Goal: Information Seeking & Learning: Check status

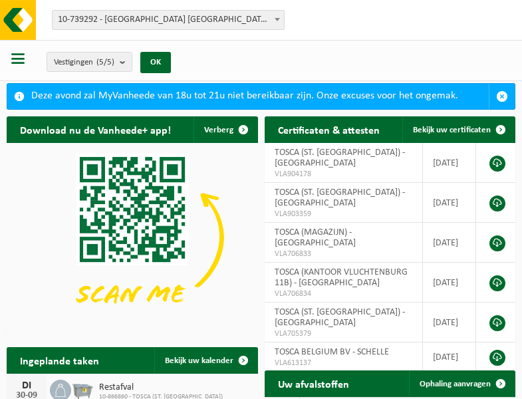
click at [277, 19] on b at bounding box center [276, 19] width 5 height 3
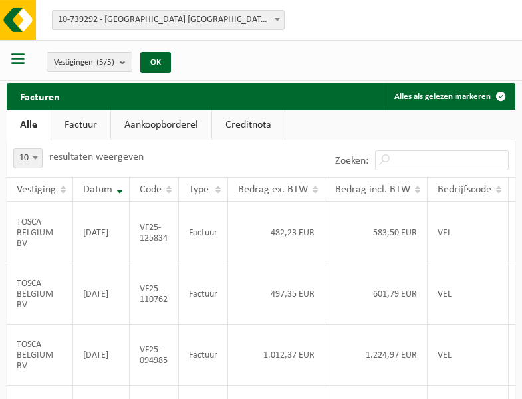
click at [277, 19] on b at bounding box center [276, 19] width 5 height 3
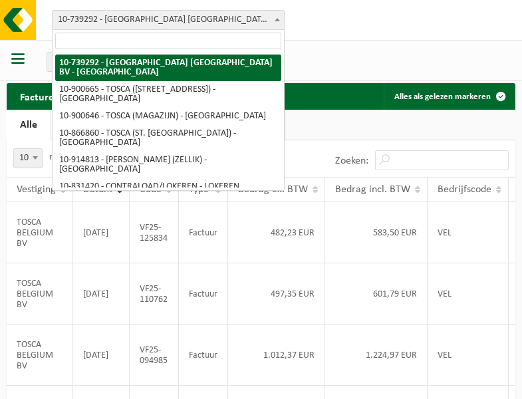
select select "119212"
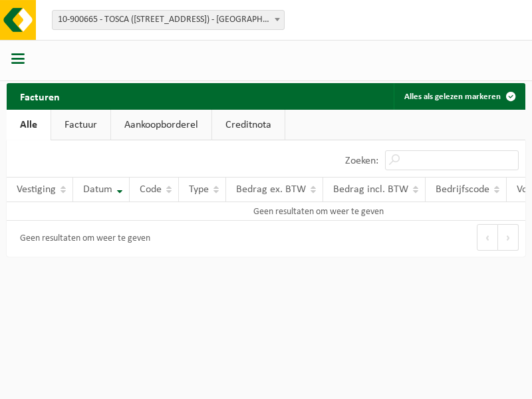
click at [277, 19] on b at bounding box center [276, 19] width 5 height 3
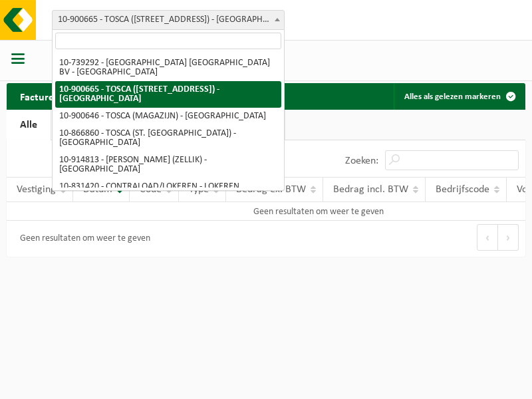
select select "119209"
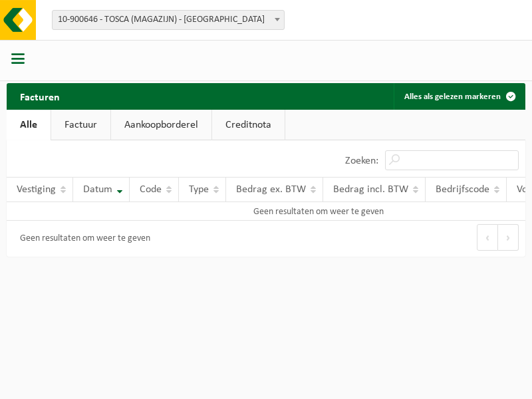
click at [277, 19] on b at bounding box center [276, 19] width 5 height 3
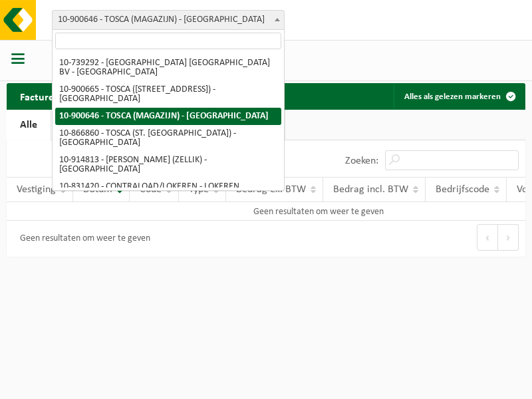
select select "103057"
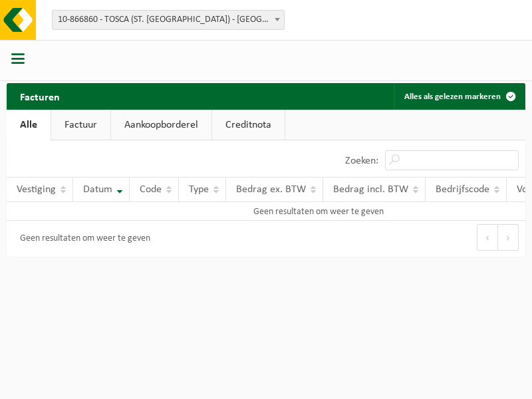
click at [277, 19] on b at bounding box center [276, 19] width 5 height 3
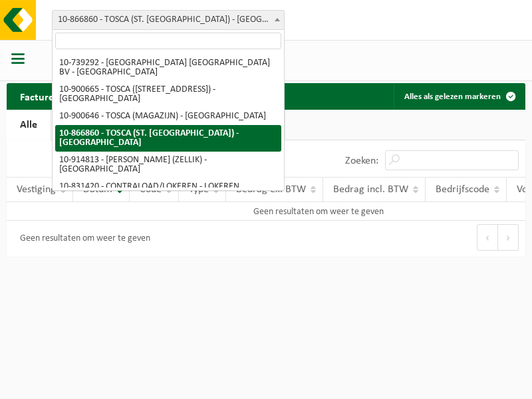
select select "126716"
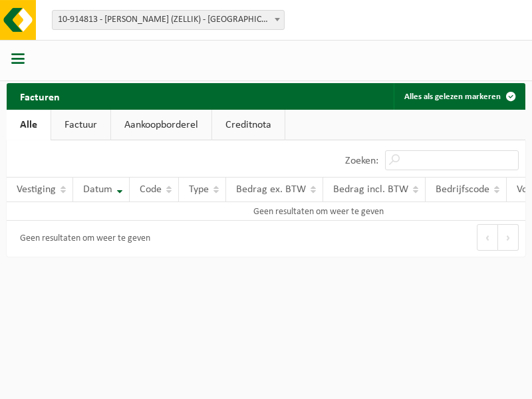
click at [277, 19] on b at bounding box center [276, 19] width 5 height 3
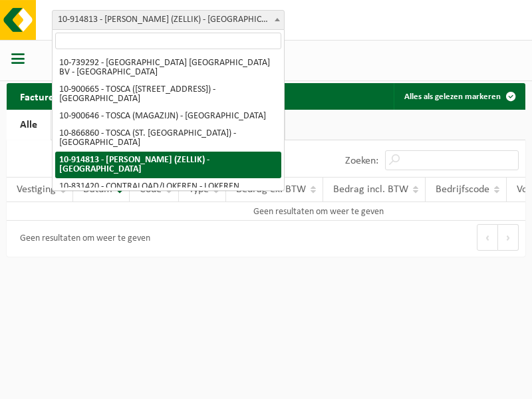
select select "88625"
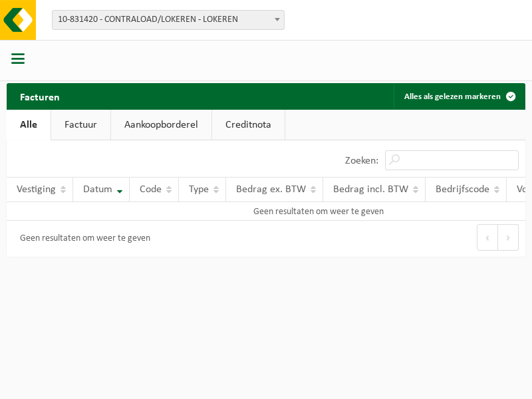
click at [277, 19] on b at bounding box center [276, 19] width 5 height 3
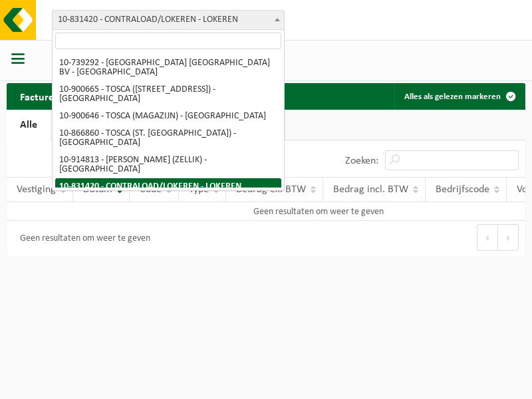
select select "99558"
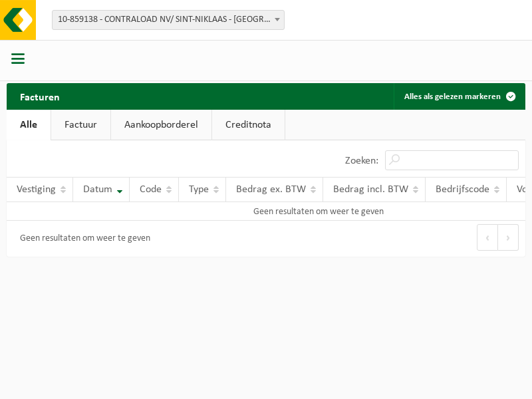
click at [277, 19] on b at bounding box center [276, 19] width 5 height 3
